Goal: Task Accomplishment & Management: Manage account settings

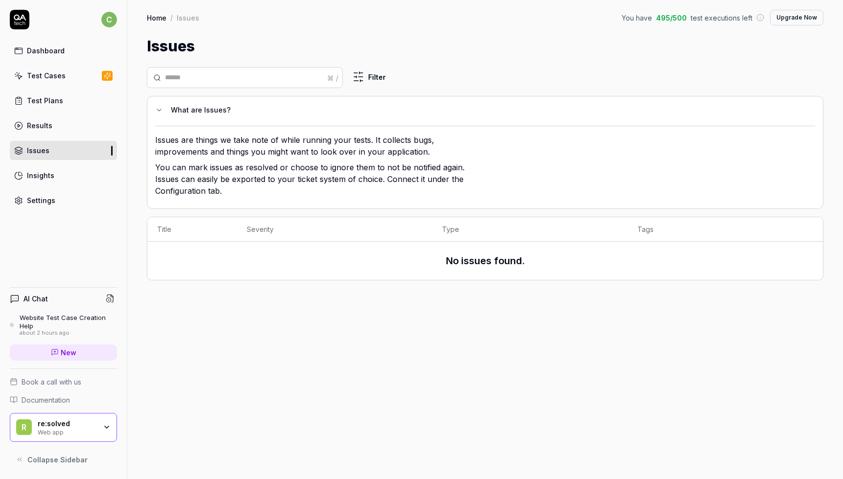
click at [62, 75] on div "Test Cases" at bounding box center [46, 75] width 39 height 10
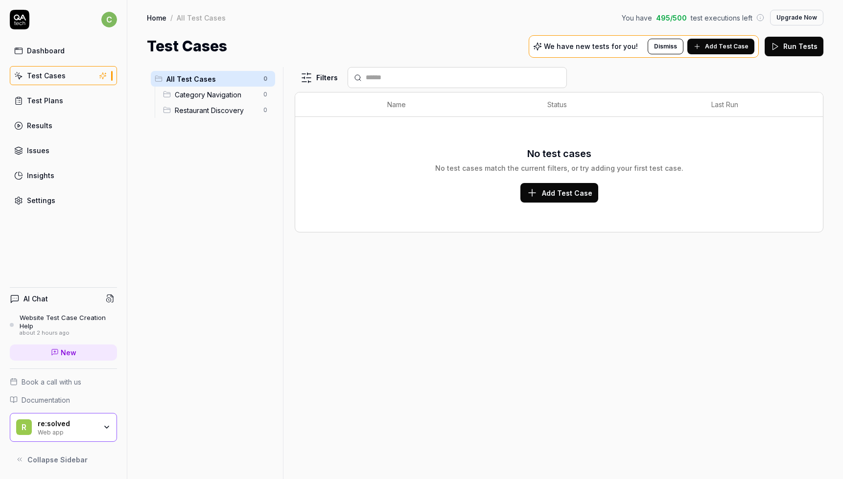
click at [58, 114] on div "Dashboard Test Cases Test Plans Results Issues Insights Settings" at bounding box center [63, 125] width 107 height 169
click at [59, 120] on link "Results" at bounding box center [63, 125] width 107 height 19
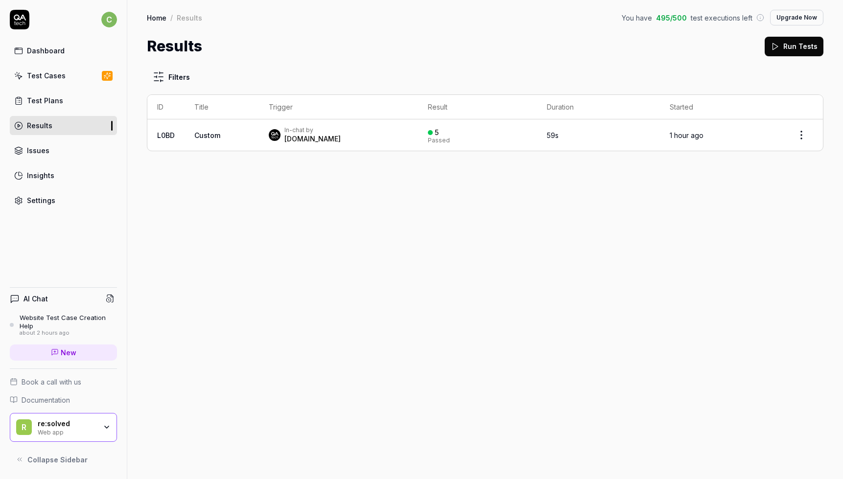
click at [380, 134] on div "In-chat by [DOMAIN_NAME]" at bounding box center [338, 135] width 139 height 18
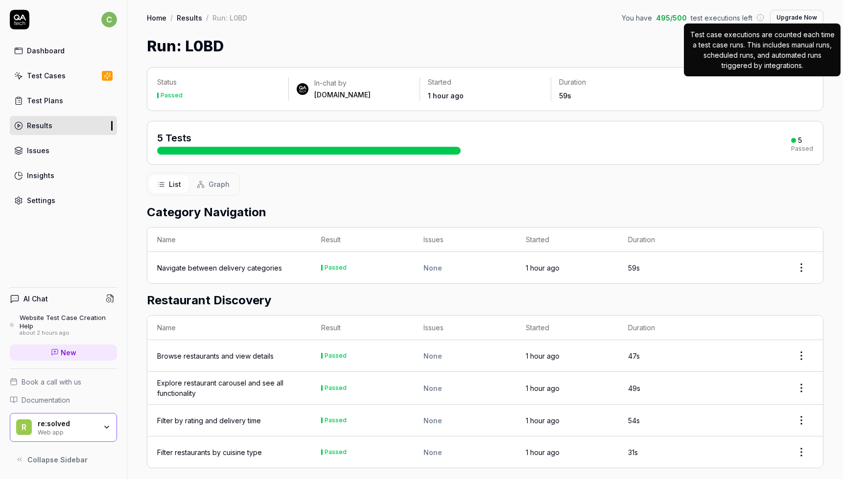
click at [758, 14] on icon at bounding box center [760, 18] width 8 height 8
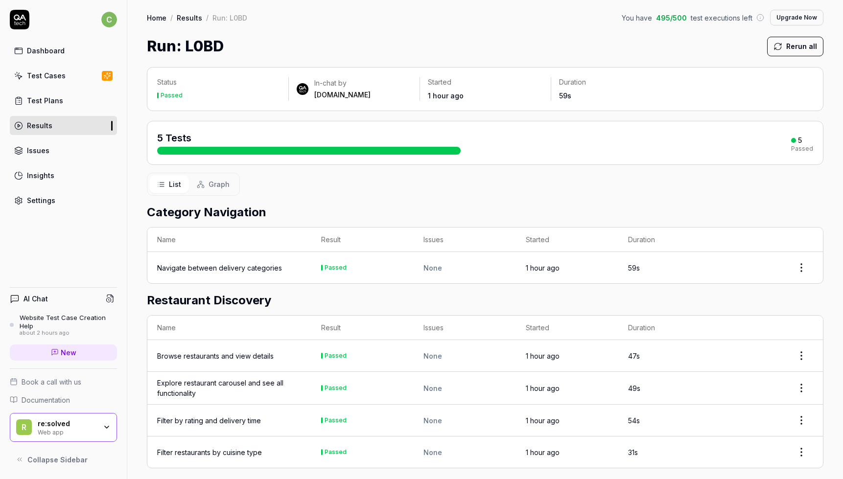
click at [786, 20] on button "Upgrade Now" at bounding box center [796, 18] width 53 height 16
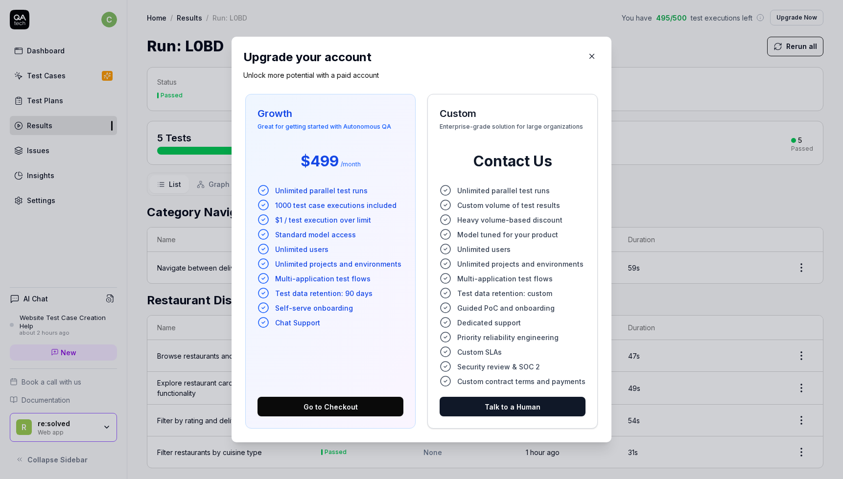
click at [586, 61] on button "button" at bounding box center [592, 56] width 16 height 16
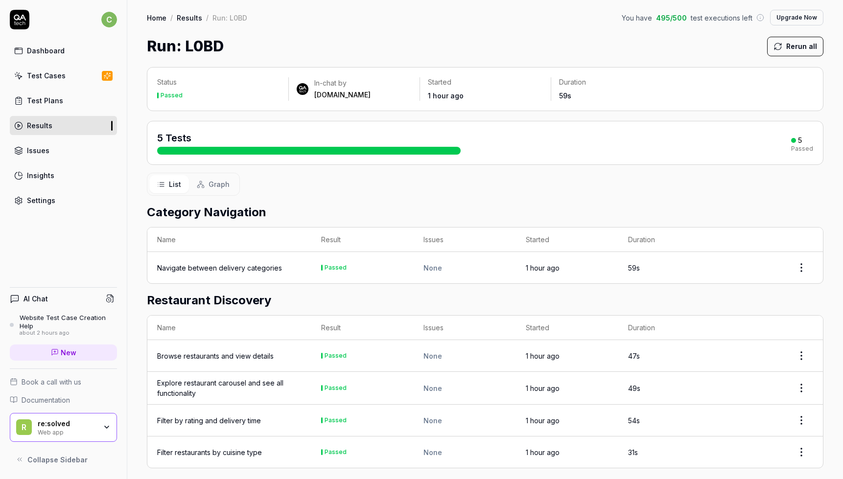
click at [113, 22] on html "c Dashboard Test Cases Test Plans Results Issues Insights Settings AI Chat Webs…" at bounding box center [421, 239] width 843 height 479
click at [76, 67] on span "Profile" at bounding box center [67, 65] width 103 height 10
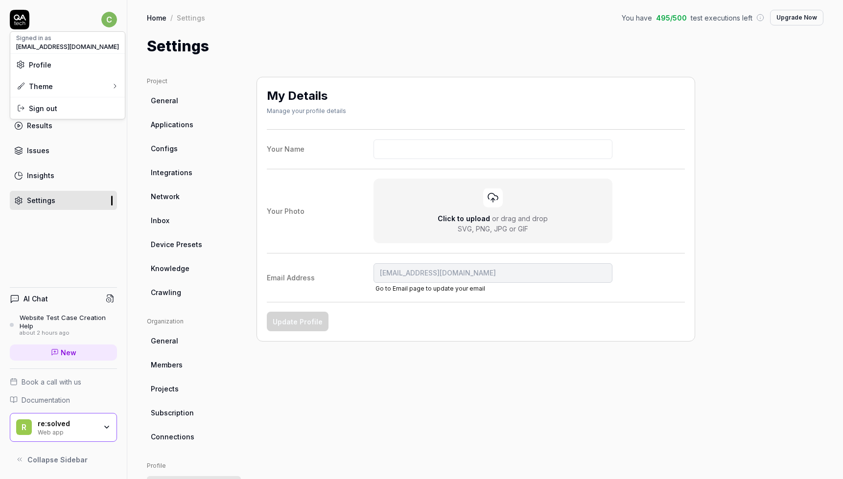
click at [179, 411] on html "c Dashboard Test Cases Test Plans Results Issues Insights Settings AI Chat Webs…" at bounding box center [421, 239] width 843 height 479
click at [200, 416] on link "Subscription" at bounding box center [194, 413] width 94 height 18
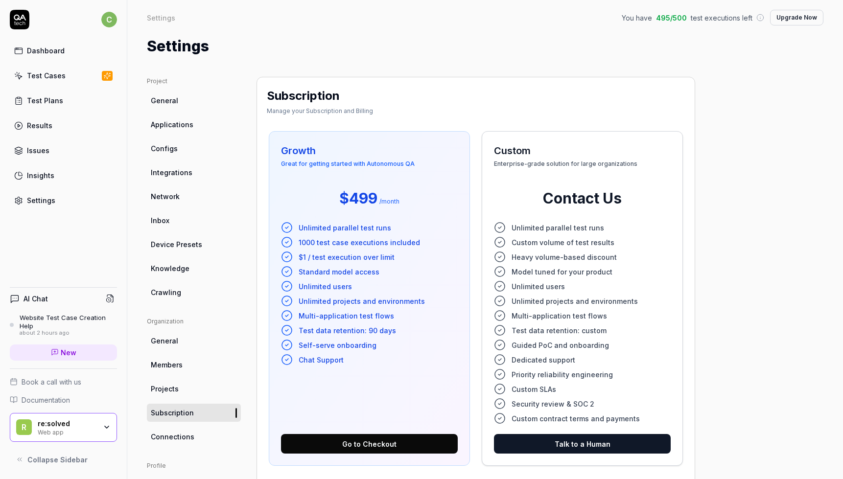
click at [65, 53] on link "Dashboard" at bounding box center [63, 50] width 107 height 19
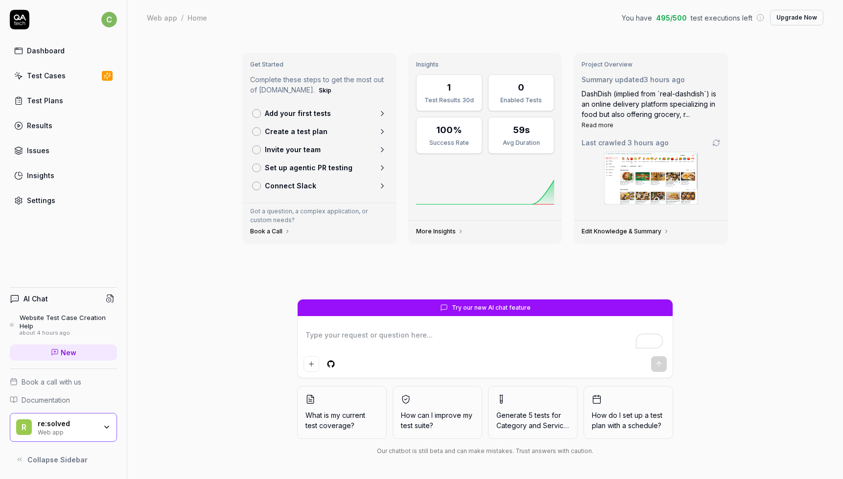
type textarea "*"
